Goal: Task Accomplishment & Management: Use online tool/utility

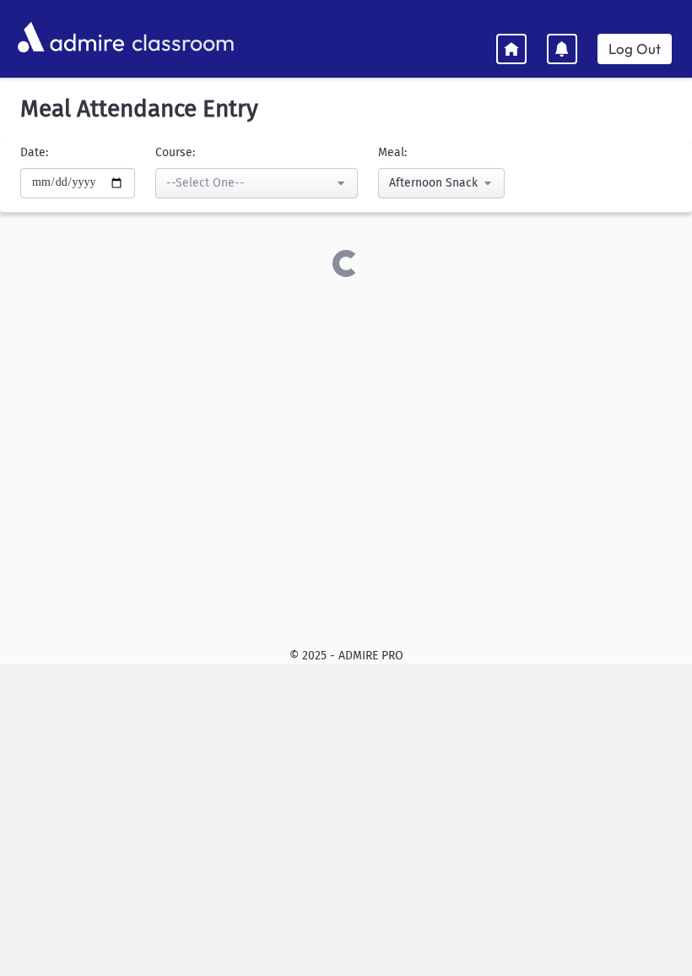
select select "***"
select select "*"
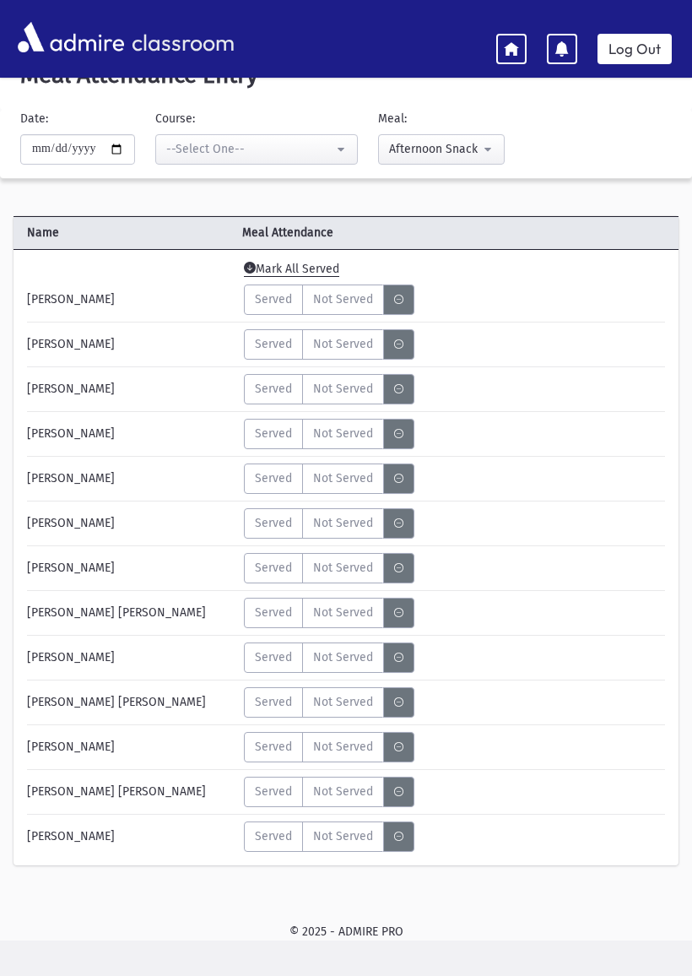
click at [274, 300] on span "Served" at bounding box center [273, 300] width 37 height 18
click at [287, 348] on span "Served" at bounding box center [273, 344] width 37 height 18
click at [286, 391] on span "Served" at bounding box center [273, 389] width 37 height 18
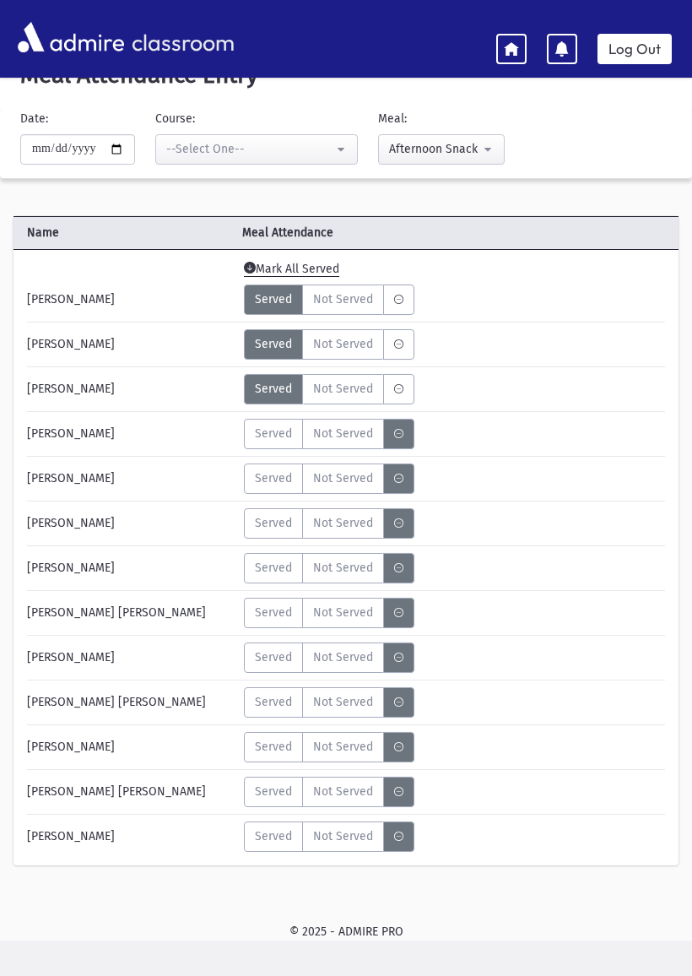
click at [275, 437] on span "Served" at bounding box center [273, 434] width 37 height 18
click at [350, 480] on span "Not Served" at bounding box center [343, 479] width 60 height 18
click at [269, 521] on span "Served" at bounding box center [273, 523] width 37 height 18
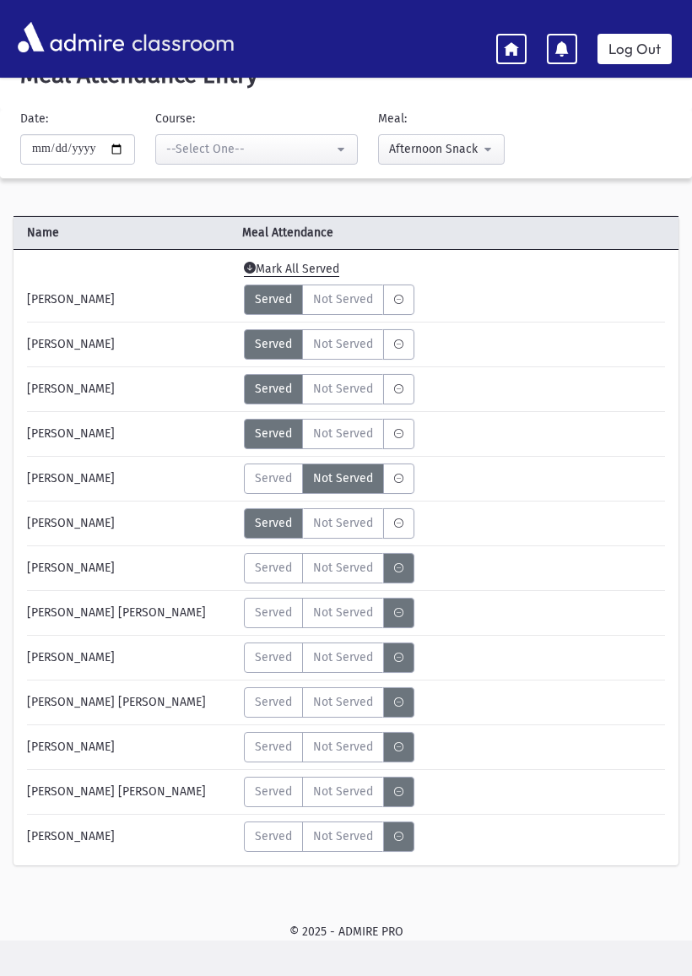
click at [278, 562] on span "Served" at bounding box center [273, 568] width 37 height 18
click at [276, 606] on span "Served" at bounding box center [273, 613] width 37 height 18
click at [283, 656] on span "Served" at bounding box center [273, 658] width 37 height 18
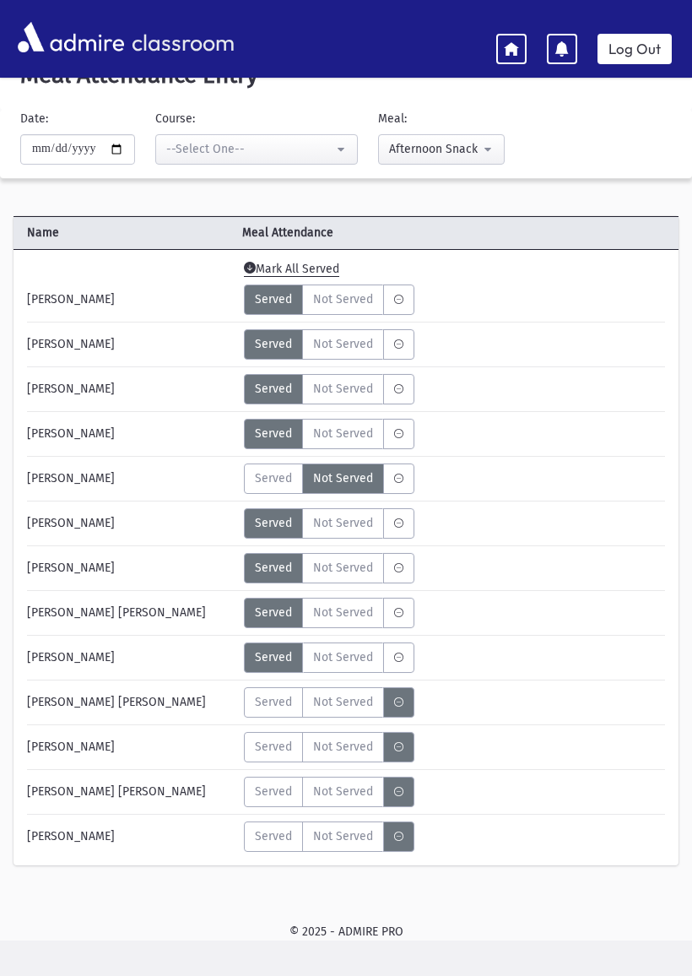
click at [273, 696] on span "Served" at bounding box center [273, 702] width 37 height 18
click at [356, 741] on span "Not Served" at bounding box center [343, 747] width 60 height 18
click at [348, 785] on span "Not Served" at bounding box center [343, 792] width 60 height 18
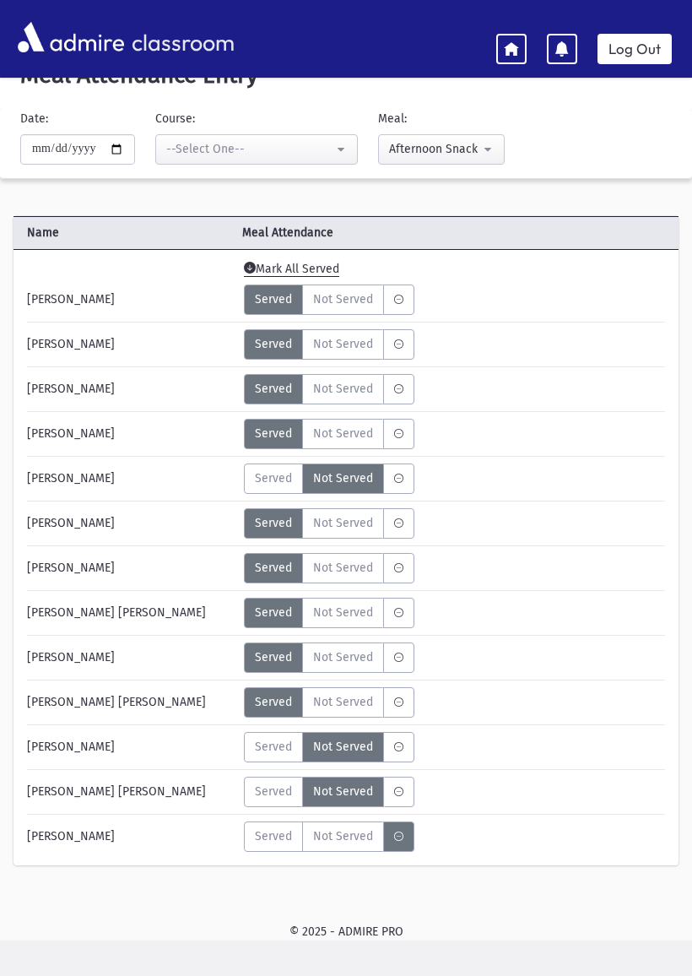
click at [282, 841] on span "Served" at bounding box center [273, 837] width 37 height 18
